Goal: Task Accomplishment & Management: Manage account settings

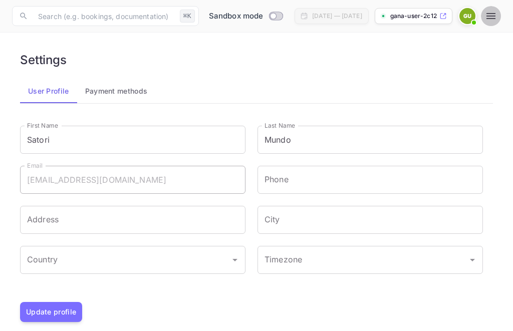
click at [487, 19] on icon "button" at bounding box center [490, 16] width 9 height 6
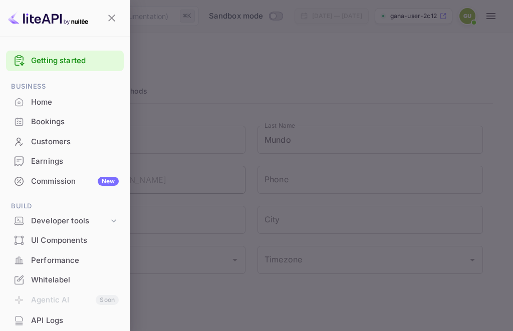
click at [486, 20] on div at bounding box center [256, 165] width 513 height 331
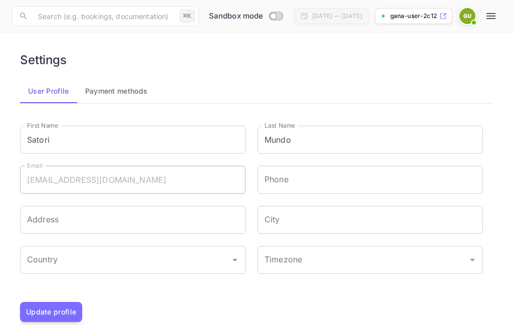
click at [469, 19] on img at bounding box center [467, 16] width 16 height 16
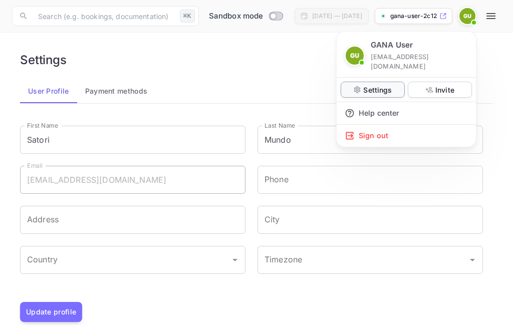
click at [392, 82] on div "Settings" at bounding box center [373, 90] width 64 height 16
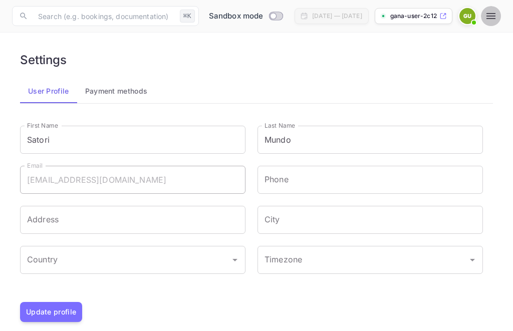
click at [490, 12] on icon "button" at bounding box center [491, 16] width 12 height 12
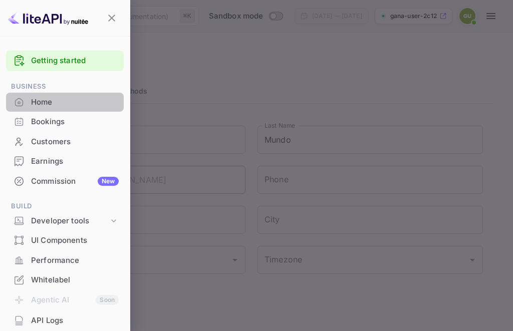
click at [87, 95] on div "Home" at bounding box center [65, 103] width 118 height 20
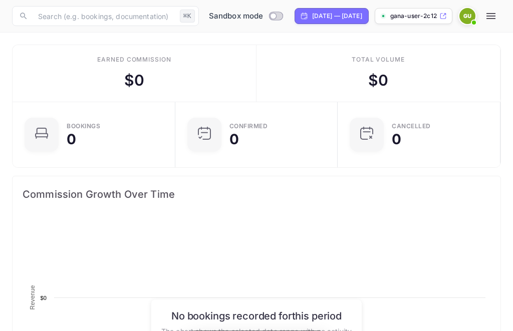
scroll to position [163, 239]
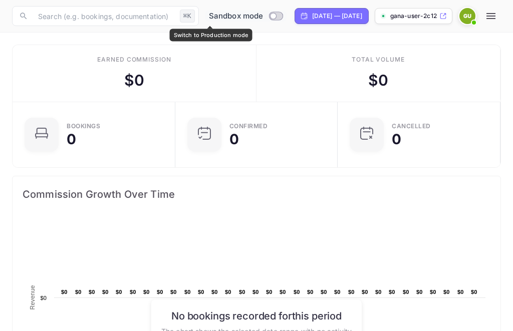
click at [263, 15] on input "Switch to Production mode" at bounding box center [273, 16] width 20 height 7
checkbox input "false"
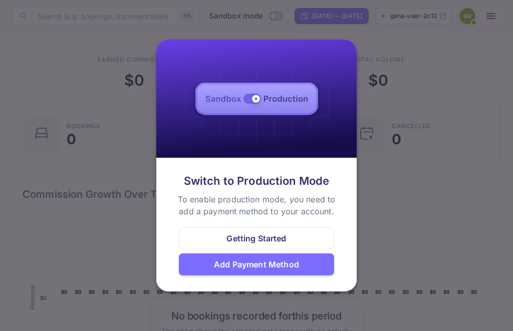
click at [385, 226] on div at bounding box center [256, 165] width 513 height 331
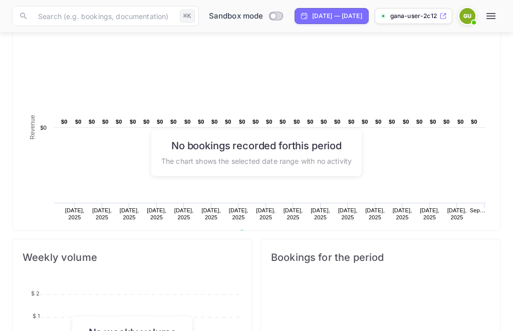
scroll to position [0, 0]
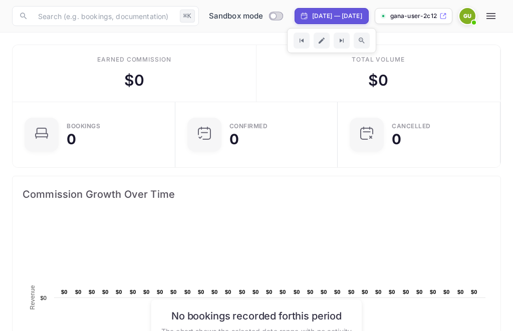
click at [467, 16] on img at bounding box center [467, 16] width 16 height 16
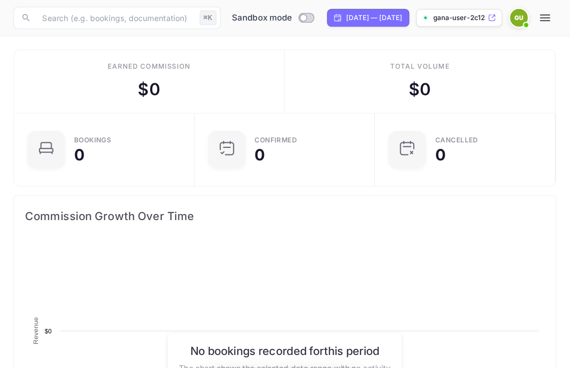
scroll to position [163, 239]
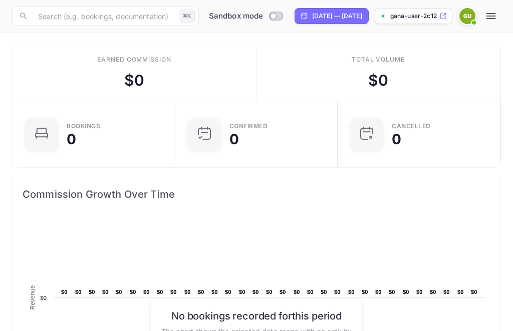
click at [466, 20] on img at bounding box center [467, 16] width 16 height 16
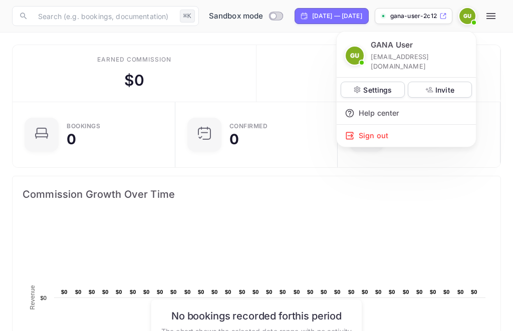
click at [491, 13] on div at bounding box center [256, 165] width 513 height 331
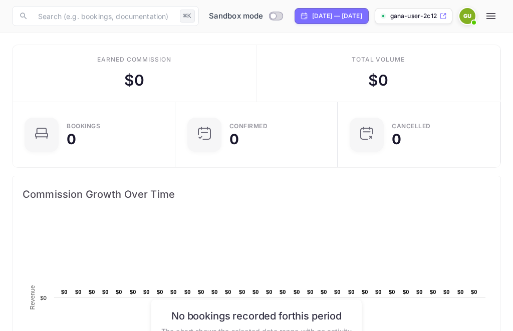
click at [464, 16] on img at bounding box center [467, 16] width 16 height 16
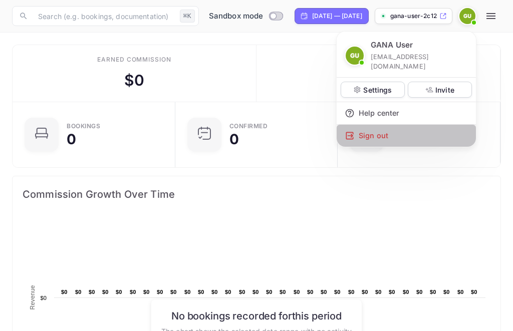
click at [423, 125] on div "Sign out" at bounding box center [406, 136] width 139 height 22
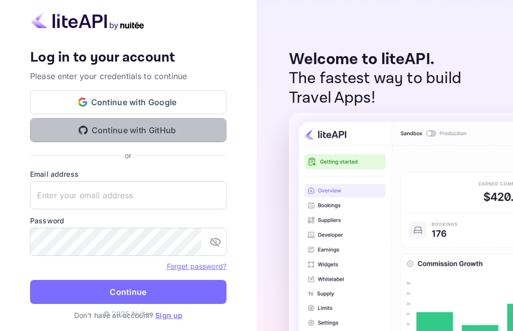
click at [192, 129] on button "Continue with GitHub" at bounding box center [128, 130] width 196 height 24
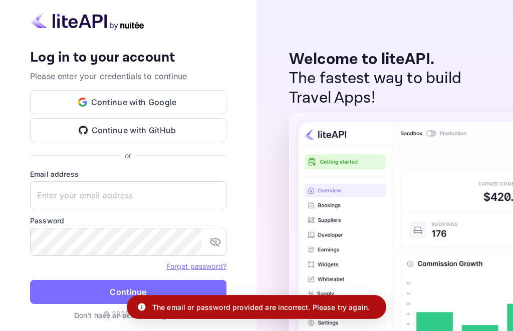
click at [100, 317] on p "Don't have an account? Sign up" at bounding box center [128, 315] width 196 height 11
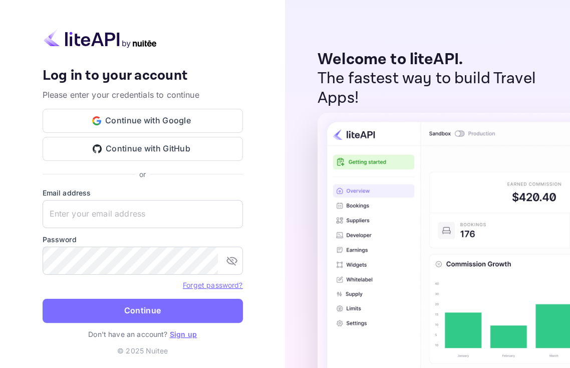
click at [193, 331] on link "Sign up" at bounding box center [183, 334] width 27 height 9
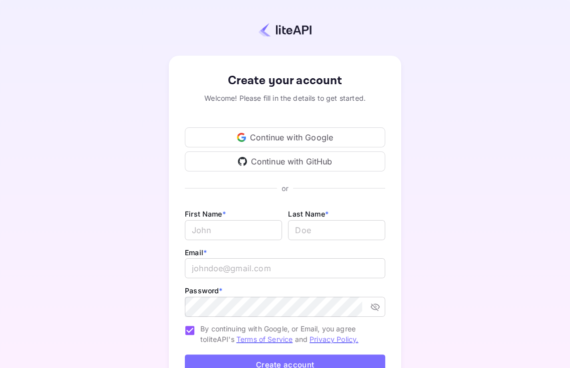
click at [314, 164] on div "Continue with GitHub" at bounding box center [285, 161] width 200 height 20
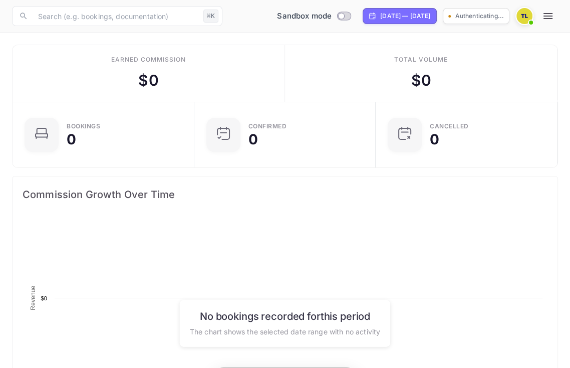
scroll to position [163, 268]
